Goal: Task Accomplishment & Management: Use online tool/utility

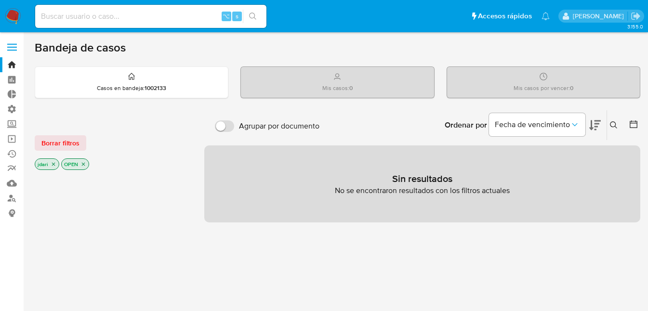
drag, startPoint x: 79, startPoint y: 168, endPoint x: 84, endPoint y: 167, distance: 5.4
click at [79, 168] on p "OPEN" at bounding box center [75, 164] width 27 height 11
click at [85, 165] on icon "close-filter" at bounding box center [83, 164] width 6 height 6
click at [51, 166] on icon "close-filter" at bounding box center [54, 165] width 6 height 6
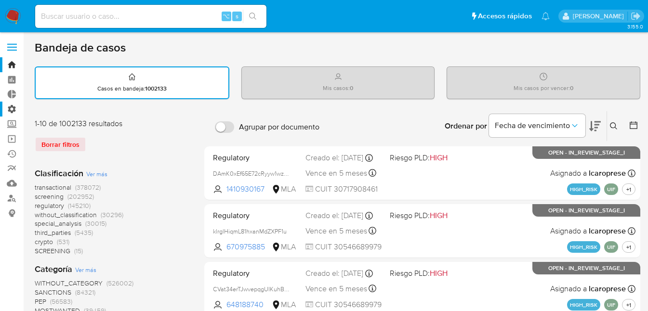
click at [11, 108] on label "Administración" at bounding box center [57, 109] width 115 height 15
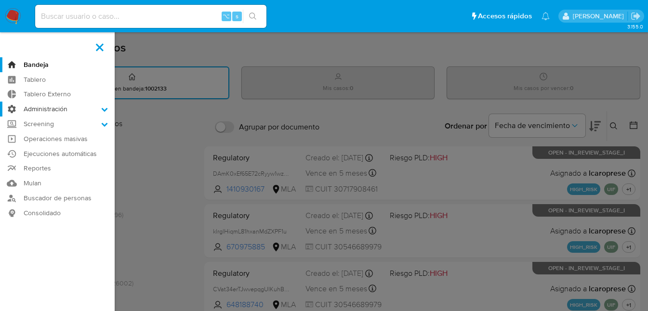
click at [0, 0] on input "Administración" at bounding box center [0, 0] width 0 height 0
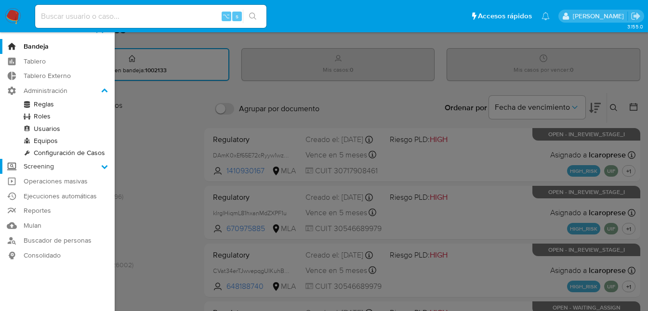
scroll to position [20, 0]
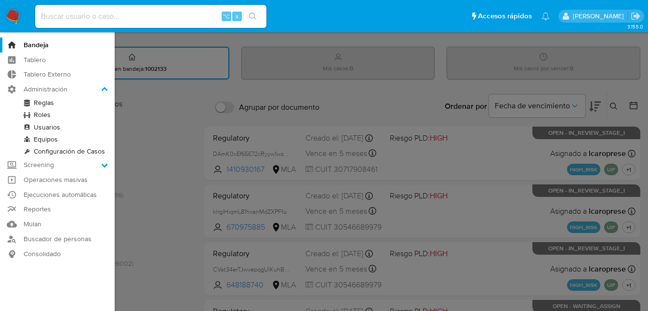
click at [44, 102] on link "Reglas" at bounding box center [57, 103] width 115 height 12
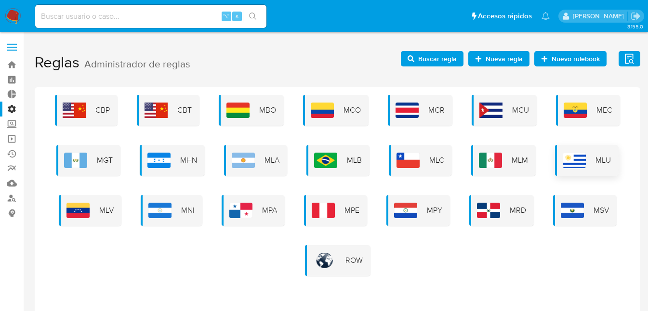
click at [578, 154] on img at bounding box center [574, 160] width 23 height 15
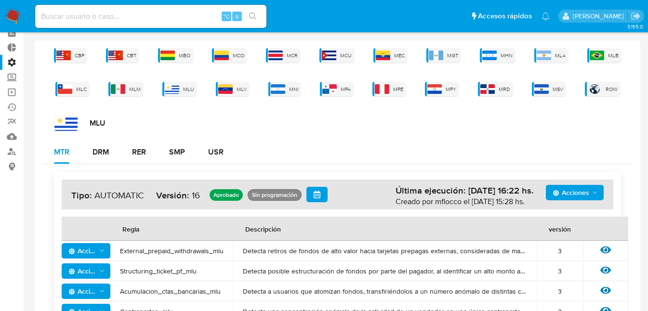
scroll to position [46, 0]
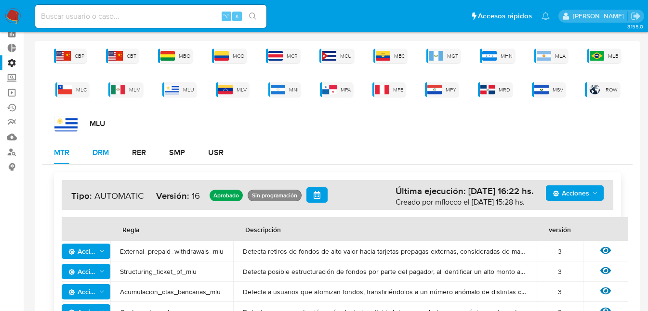
click at [102, 154] on div "DRM" at bounding box center [100, 153] width 16 height 8
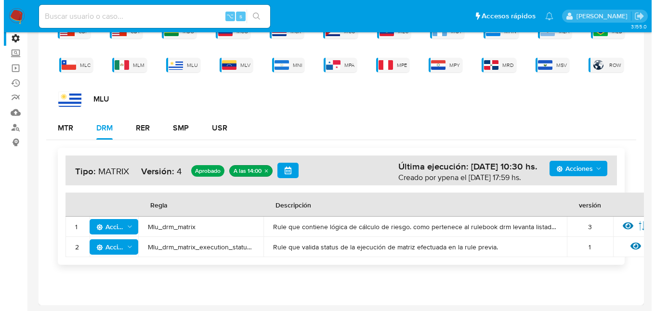
scroll to position [71, 0]
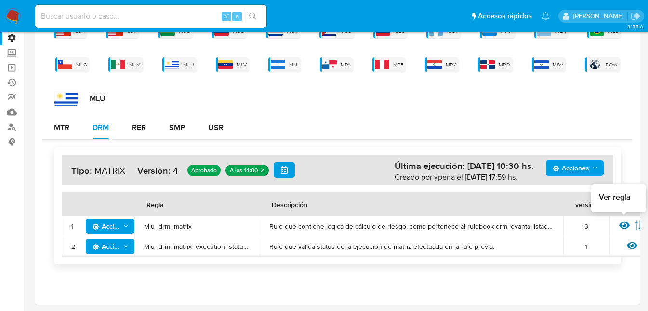
click at [624, 226] on icon at bounding box center [624, 225] width 11 height 7
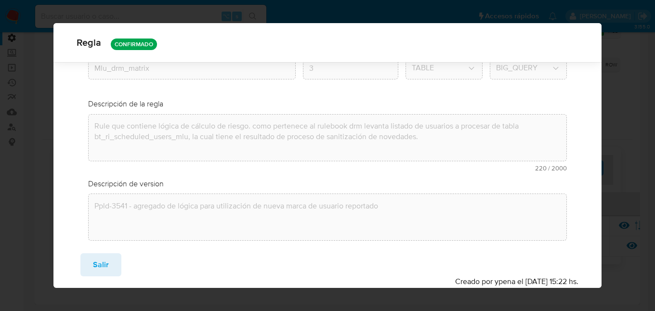
scroll to position [0, 0]
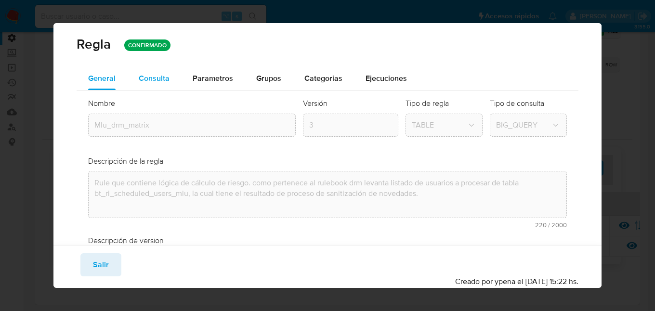
click at [157, 76] on span "Consulta" at bounding box center [154, 78] width 31 height 11
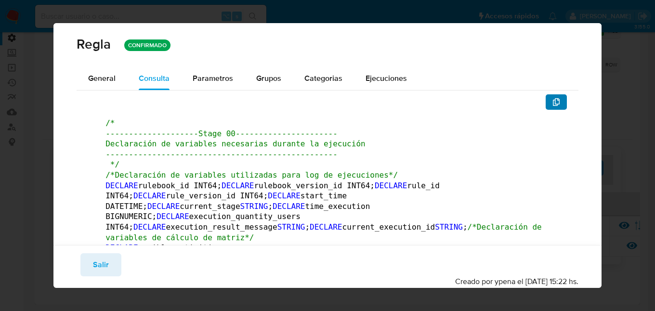
click at [553, 105] on icon "button" at bounding box center [556, 102] width 7 height 8
